Goal: Task Accomplishment & Management: Complete application form

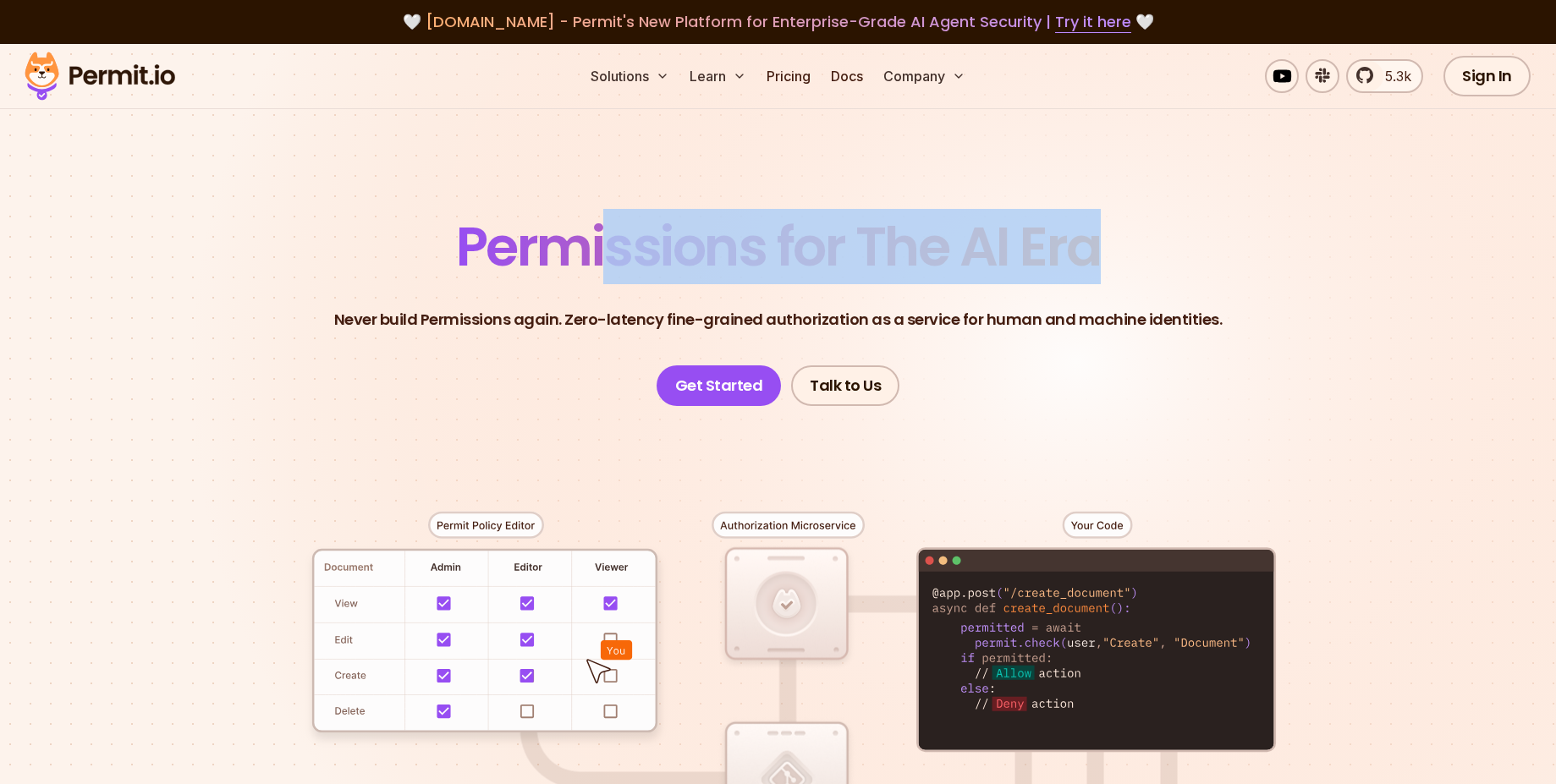
drag, startPoint x: 605, startPoint y: 269, endPoint x: 1174, endPoint y: 251, distance: 569.3
click at [1167, 251] on header "Permissions for The AI Era Never build Permissions again. Zero-latency fine-gra…" at bounding box center [778, 313] width 1185 height 186
click at [1261, 261] on header "Permissions for The AI Era Never build Permissions again. Zero-latency fine-gra…" at bounding box center [778, 313] width 1185 height 186
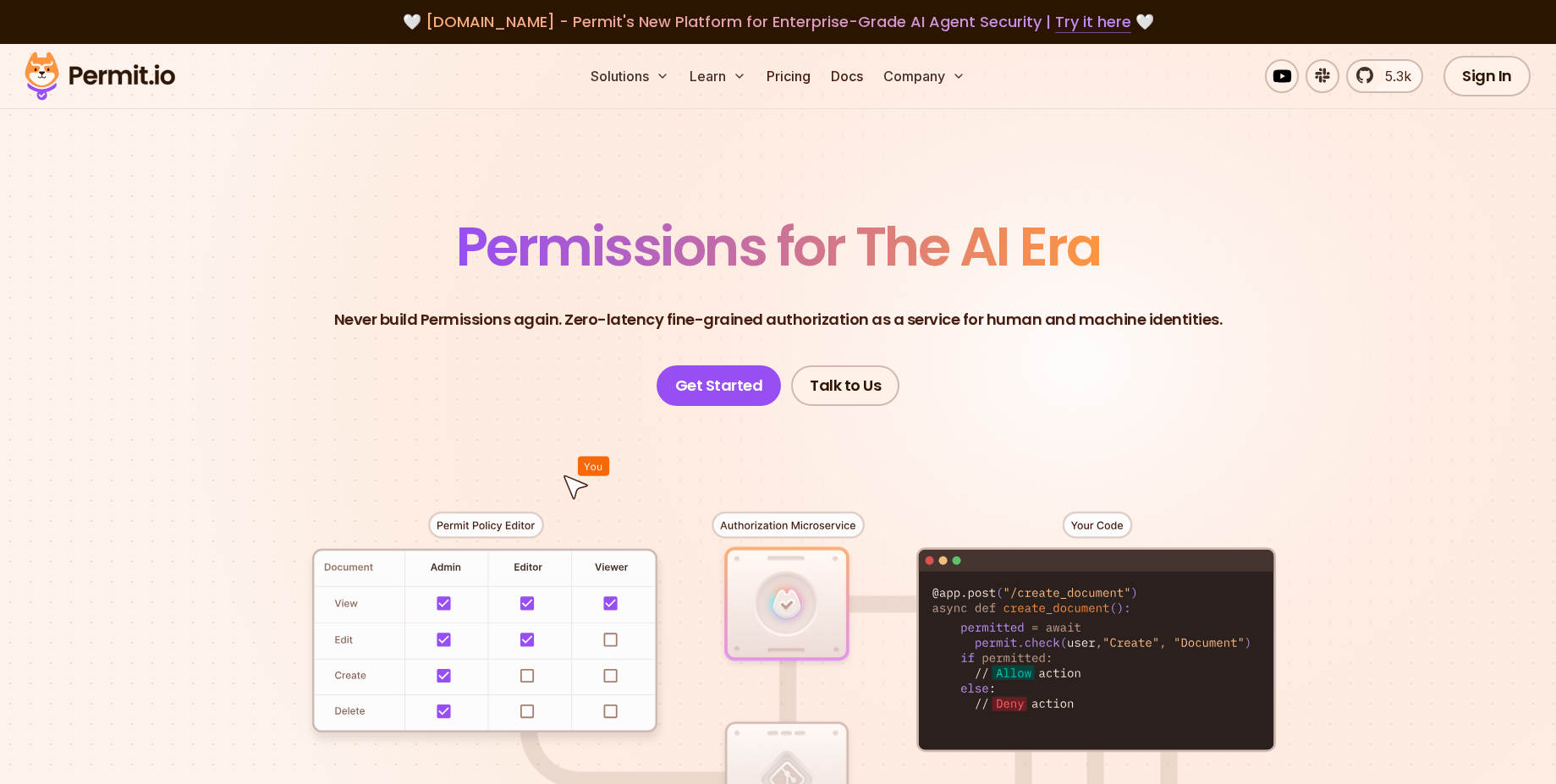
click at [1070, 31] on link "Try it here" at bounding box center [1093, 22] width 76 height 22
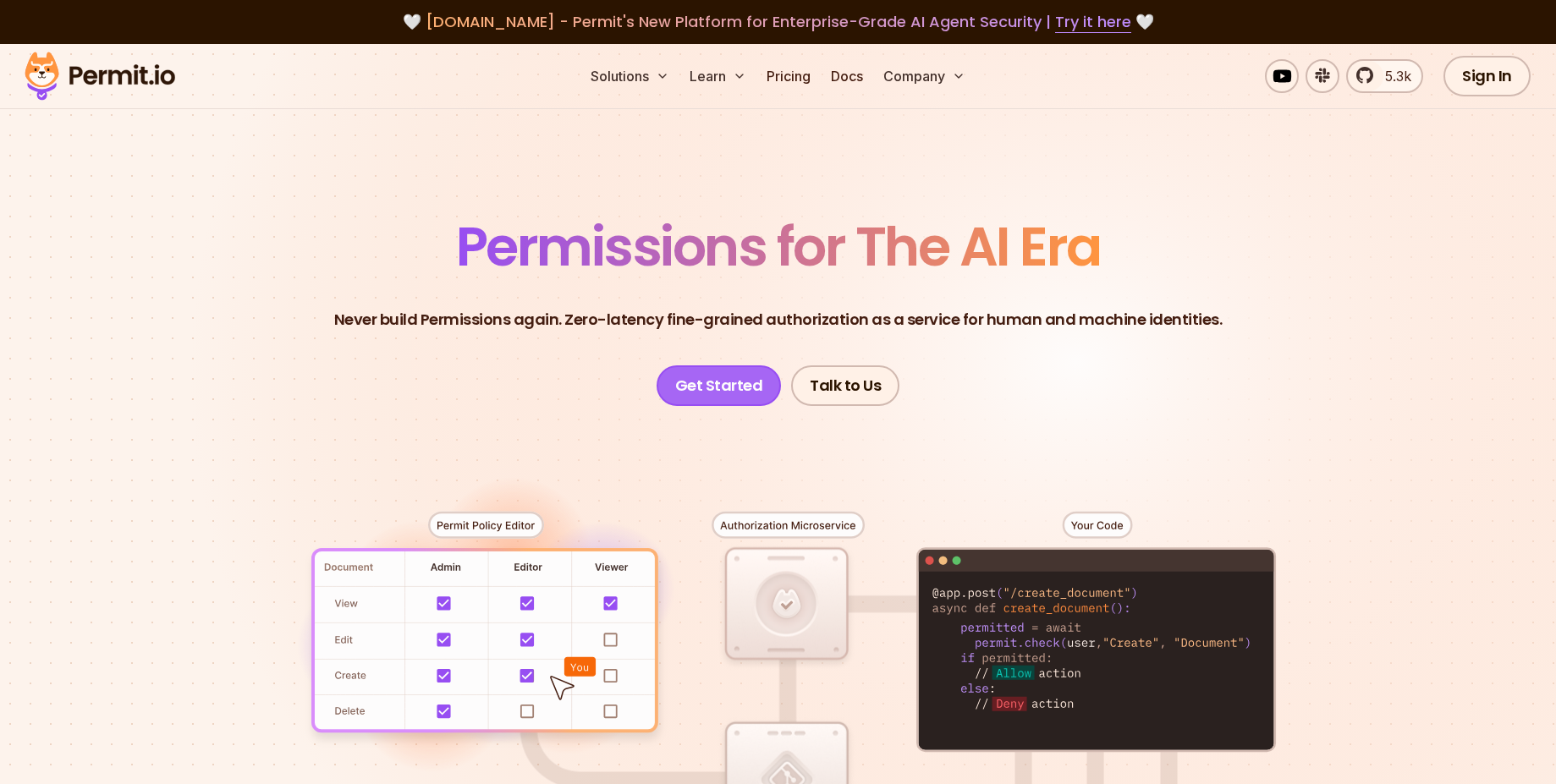
click at [749, 396] on link "Get Started" at bounding box center [718, 385] width 125 height 40
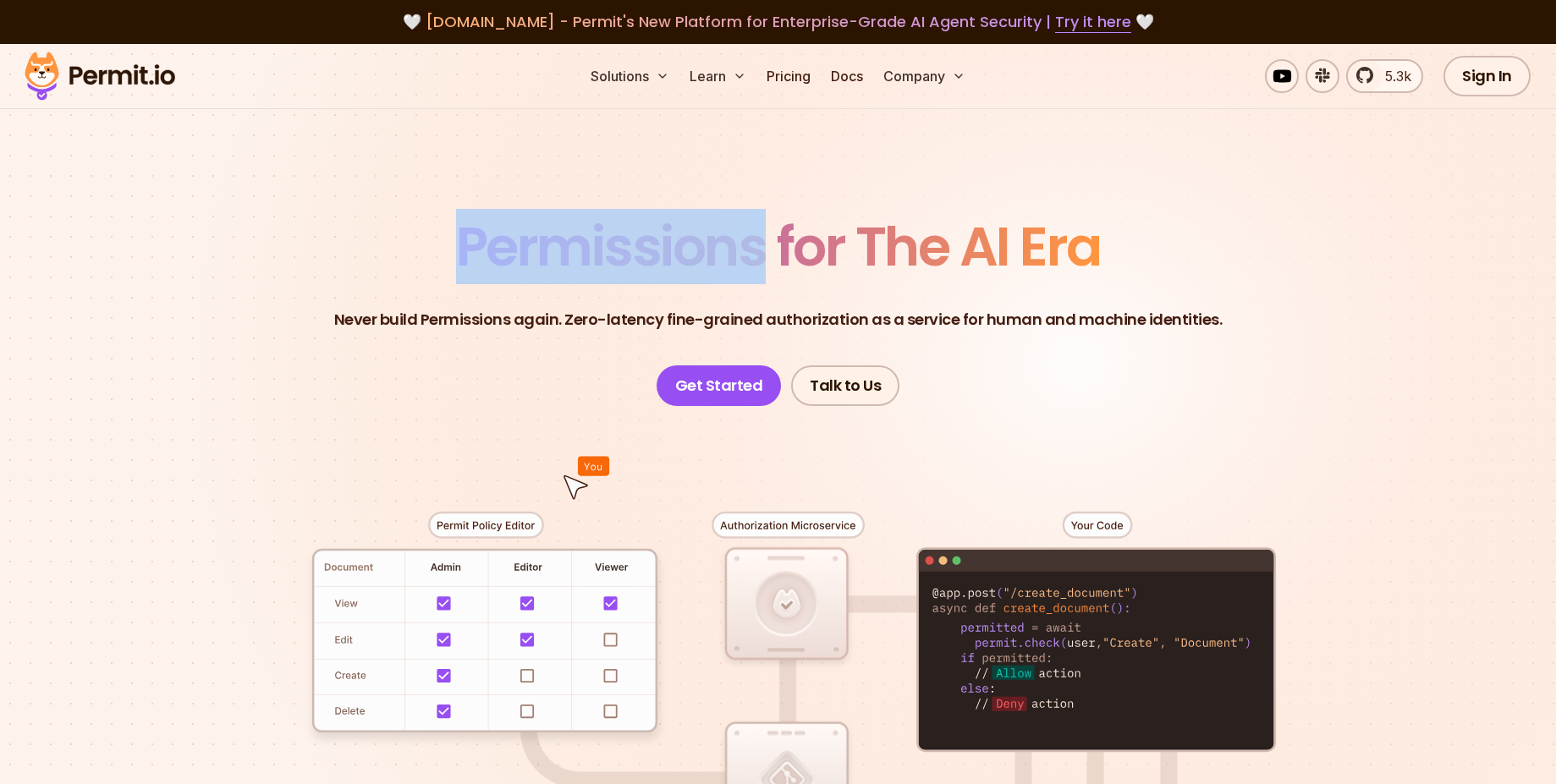
drag, startPoint x: 449, startPoint y: 230, endPoint x: 686, endPoint y: 265, distance: 239.6
click at [756, 249] on header "Permissions for The AI Era Never build Permissions again. Zero-latency fine-gra…" at bounding box center [778, 313] width 1185 height 186
